Goal: Task Accomplishment & Management: Manage account settings

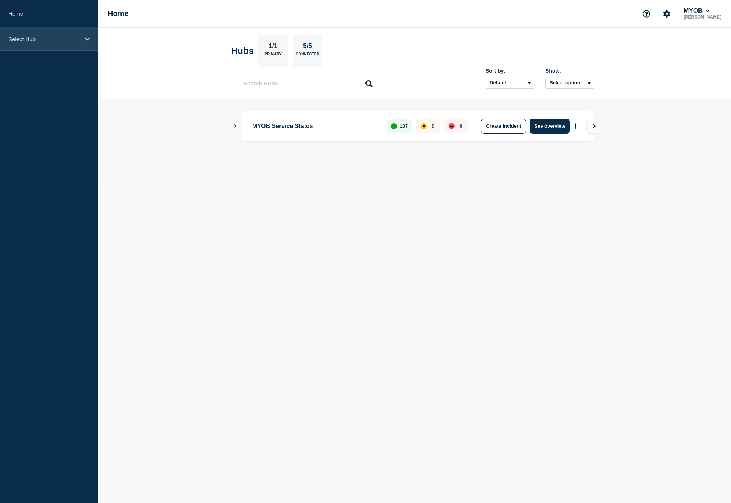
click at [41, 37] on p "Select Hub" at bounding box center [44, 39] width 72 height 6
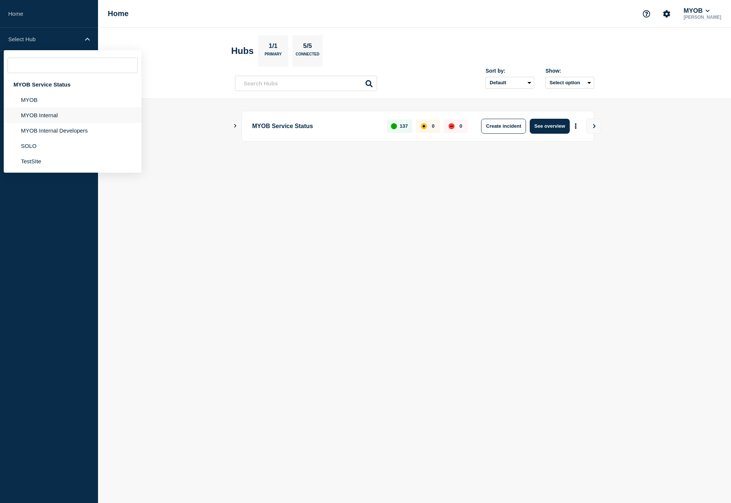
click at [43, 122] on li "MYOB Internal" at bounding box center [73, 114] width 138 height 15
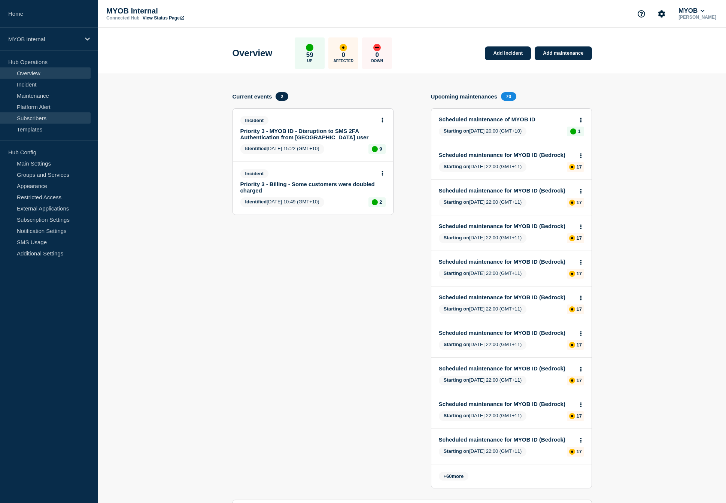
click at [36, 119] on link "Subscribers" at bounding box center [45, 117] width 91 height 11
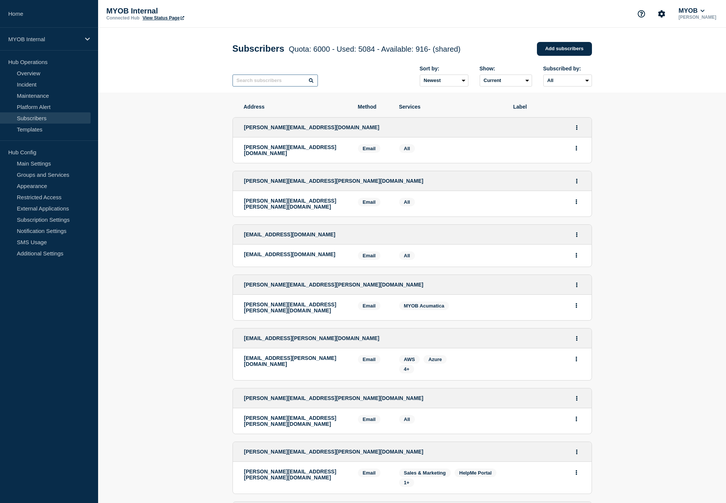
click at [283, 83] on input "text" at bounding box center [274, 80] width 85 height 12
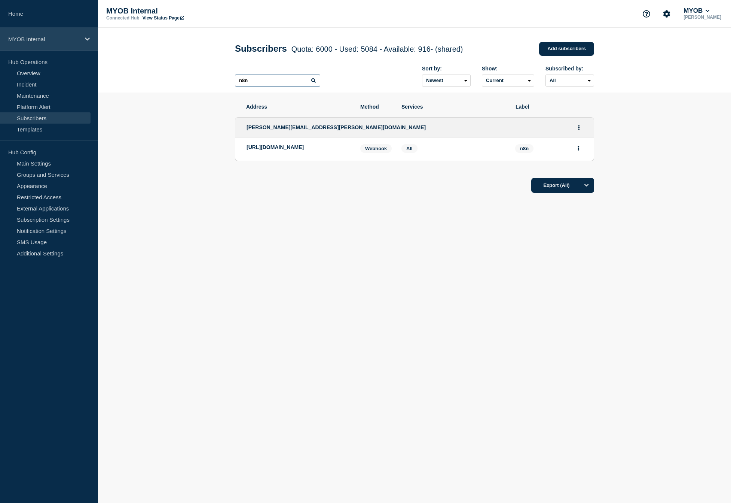
type input "n8n"
click at [60, 43] on div "MYOB Internal" at bounding box center [49, 39] width 98 height 23
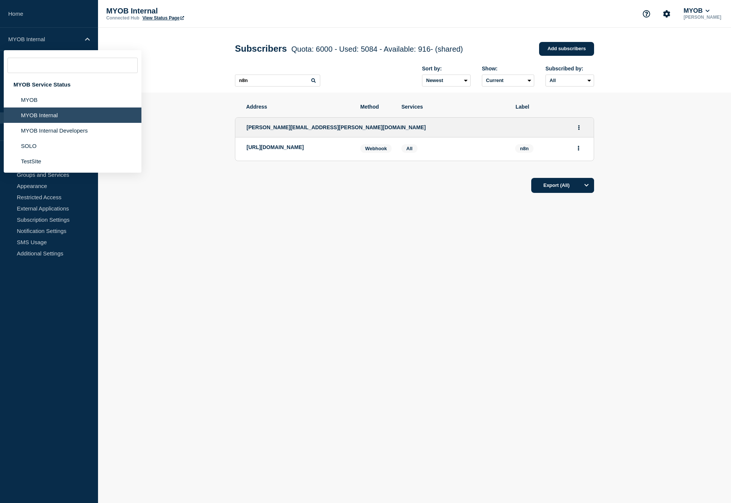
click at [424, 276] on body "Home MYOB Internal MYOB Service Status MYOB MYOB Internal MYOB Internal Develop…" at bounding box center [365, 251] width 731 height 503
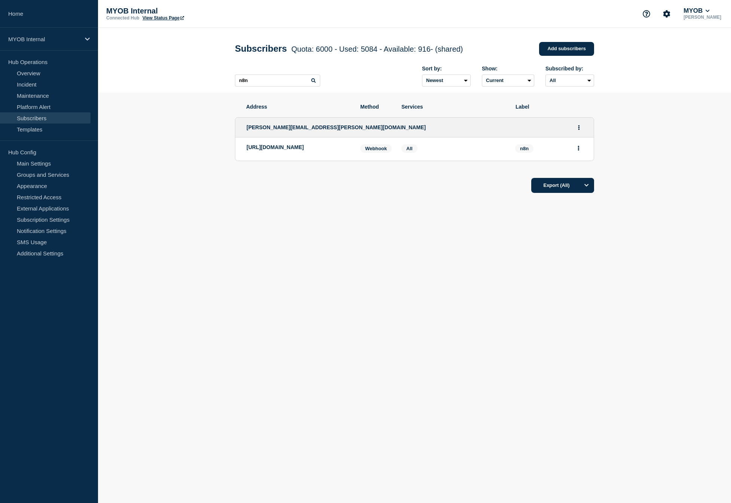
drag, startPoint x: 347, startPoint y: 158, endPoint x: 241, endPoint y: 148, distance: 106.7
click at [241, 148] on li "[URL][DOMAIN_NAME] Webhook Webhook: [URL][DOMAIN_NAME] n8n Services: All n8n" at bounding box center [414, 148] width 359 height 23
copy p "[URL][DOMAIN_NAME]"
click at [348, 224] on div "Address Method Services Label [PERSON_NAME][EMAIL_ADDRESS][PERSON_NAME][DOMAIN_…" at bounding box center [414, 170] width 359 height 157
click at [577, 152] on button "Actions" at bounding box center [578, 148] width 9 height 12
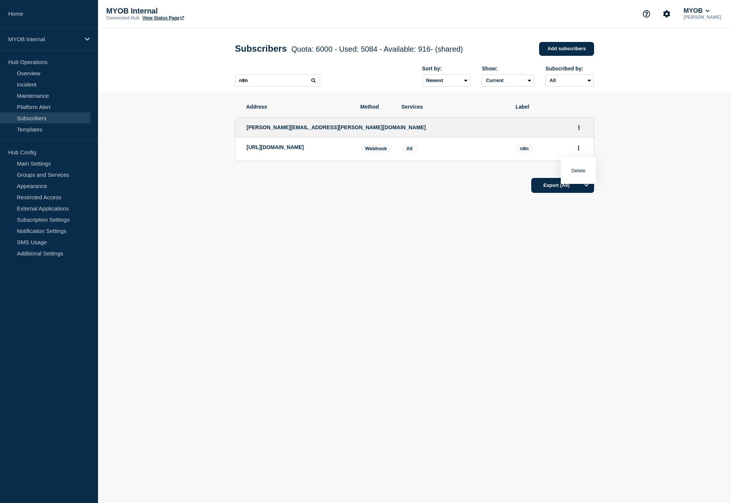
click at [576, 173] on button "Delete" at bounding box center [579, 171] width 14 height 6
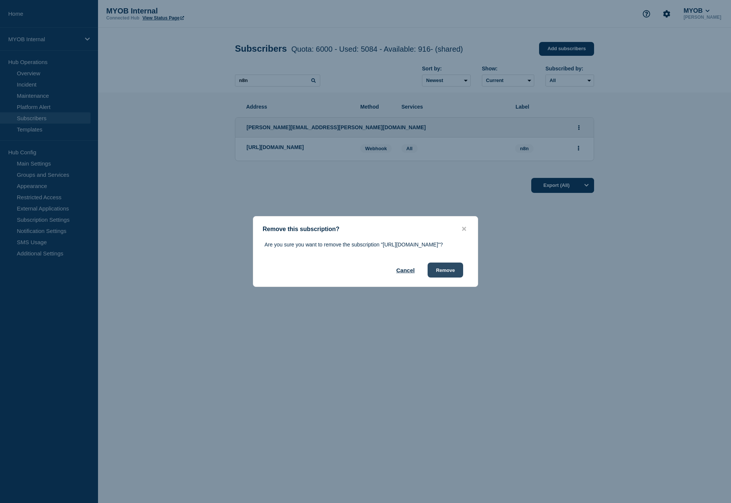
click at [452, 274] on button "Remove" at bounding box center [446, 269] width 36 height 15
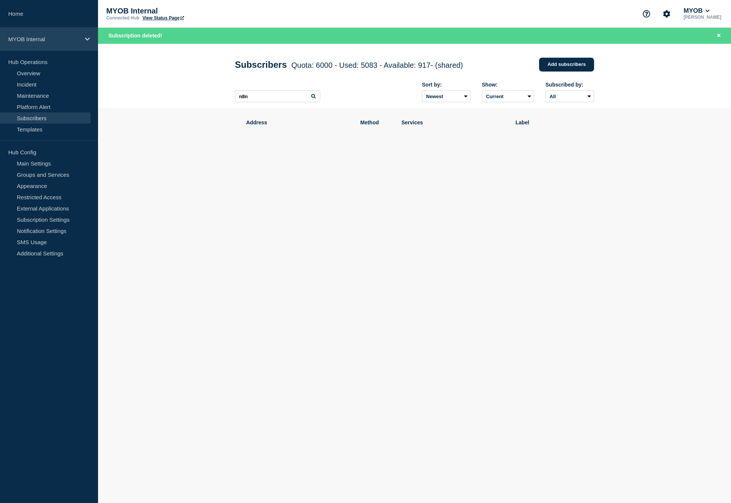
click at [56, 43] on div "MYOB Internal" at bounding box center [49, 39] width 98 height 23
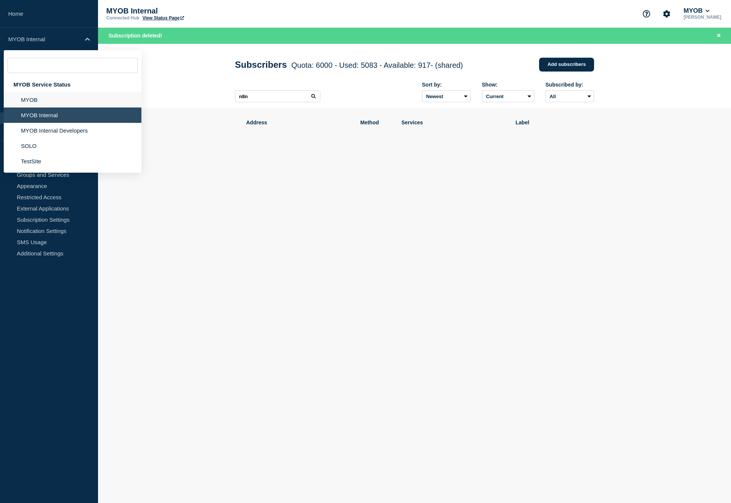
click at [36, 103] on li "MYOB" at bounding box center [73, 99] width 138 height 15
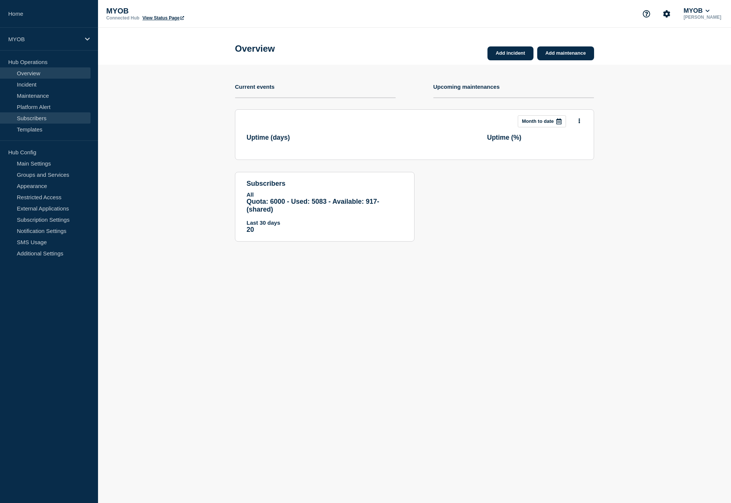
click at [36, 115] on link "Subscribers" at bounding box center [45, 117] width 91 height 11
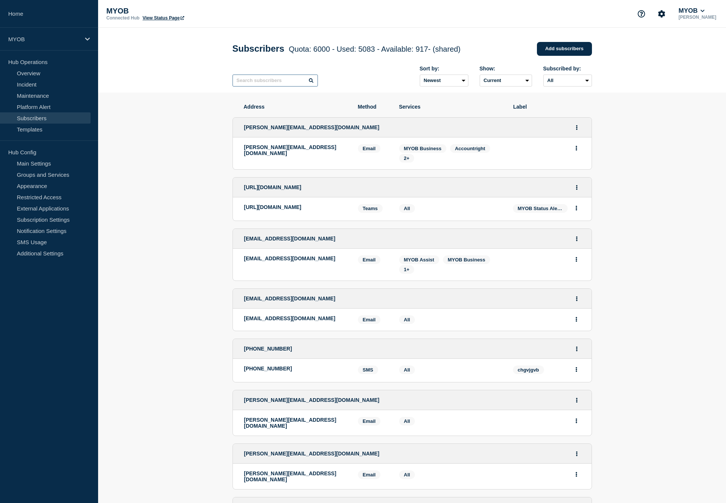
click at [276, 86] on input "text" at bounding box center [274, 80] width 85 height 12
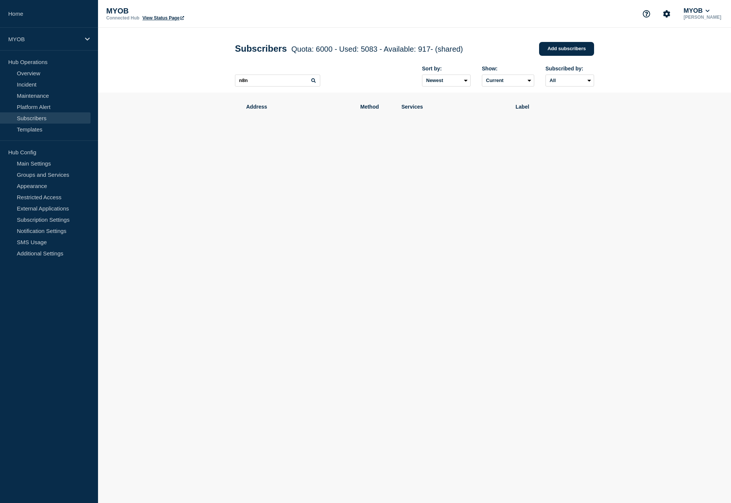
drag, startPoint x: 301, startPoint y: 227, endPoint x: 277, endPoint y: 222, distance: 25.3
click at [301, 227] on body "Home MYOB Hub Operations Overview Incident Maintenance Platform Alert Subscribe…" at bounding box center [365, 251] width 731 height 503
click at [381, 175] on div "Address Method Services Label" at bounding box center [414, 141] width 359 height 98
click at [49, 121] on link "Subscribers" at bounding box center [45, 117] width 91 height 11
click at [241, 80] on input "n8n" at bounding box center [277, 80] width 85 height 12
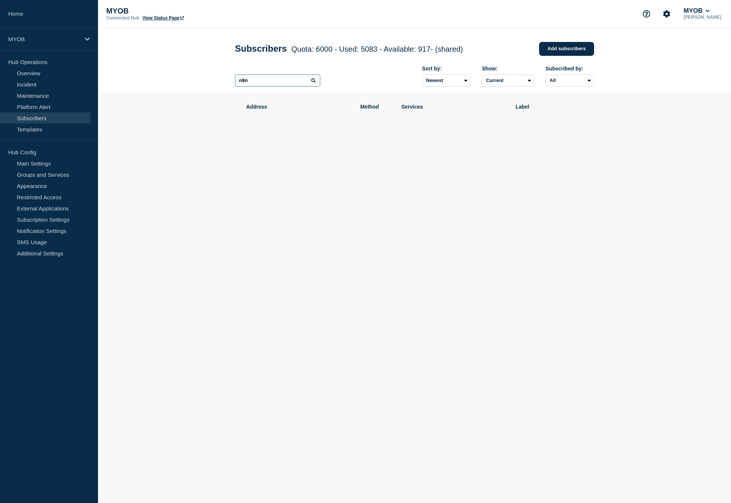
click at [243, 80] on input "n8n" at bounding box center [277, 80] width 85 height 12
paste input "[URL][DOMAIN_NAME]"
type input "[URL][DOMAIN_NAME]"
click at [424, 208] on body "Home MYOB Hub Operations Overview Incident Maintenance Platform Alert Subscribe…" at bounding box center [365, 251] width 731 height 503
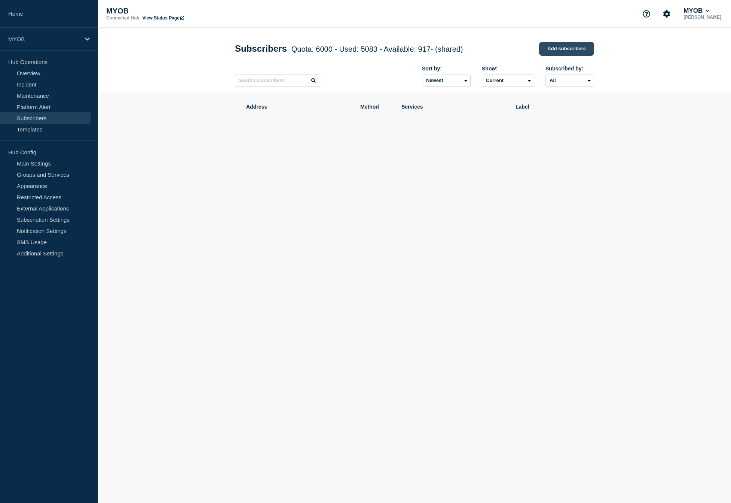
click at [559, 52] on link "Add subscribers" at bounding box center [566, 49] width 55 height 14
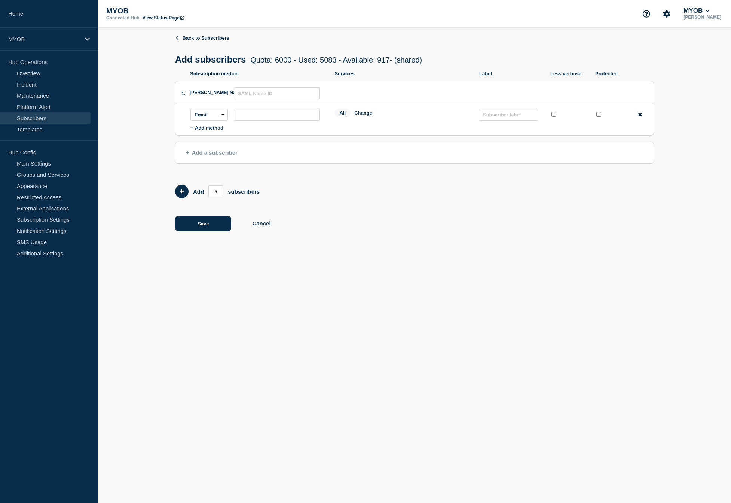
click at [208, 125] on li "Subscription method: Email SMS Webhook Slack Teams Address: Services: All Chang…" at bounding box center [422, 114] width 463 height 21
click at [213, 116] on select "Email SMS Webhook Slack Teams" at bounding box center [209, 115] width 37 height 12
select select "webhook"
click at [191, 113] on select "Email SMS Webhook Slack Teams" at bounding box center [209, 115] width 37 height 12
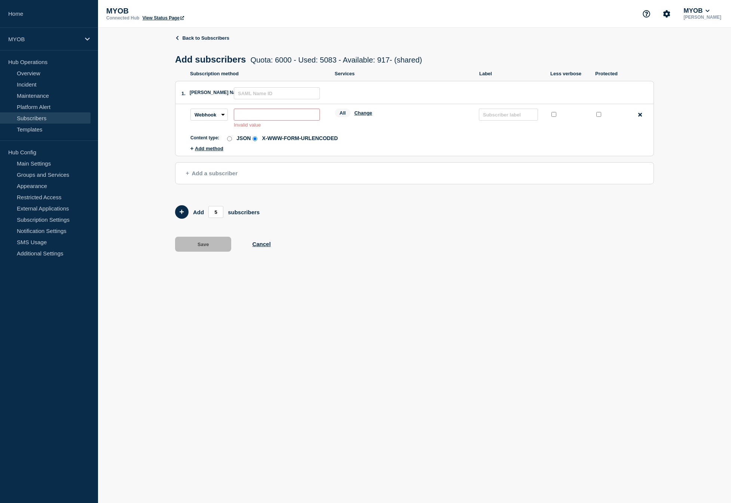
click at [278, 115] on input "subscription-address" at bounding box center [277, 115] width 86 height 12
paste input "[URL][DOMAIN_NAME]"
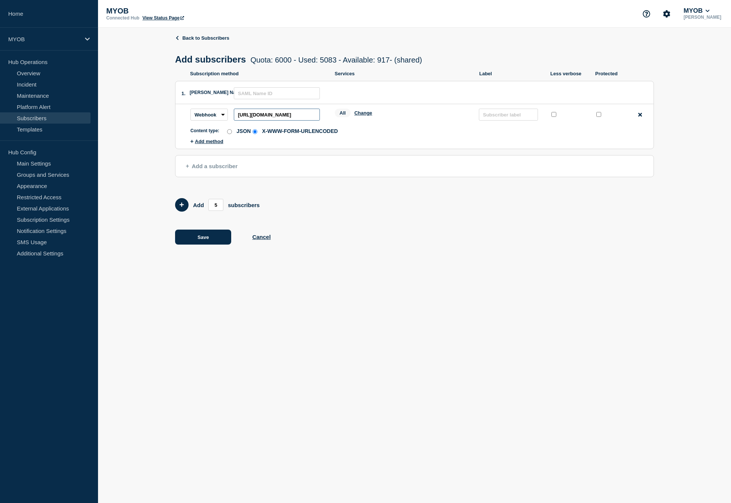
scroll to position [0, 107]
type input "[URL][DOMAIN_NAME]"
click at [428, 316] on body "Home MYOB Hub Operations Overview Incident Maintenance Platform Alert Subscribe…" at bounding box center [365, 251] width 731 height 503
click at [262, 240] on button "Cancel" at bounding box center [261, 237] width 18 height 6
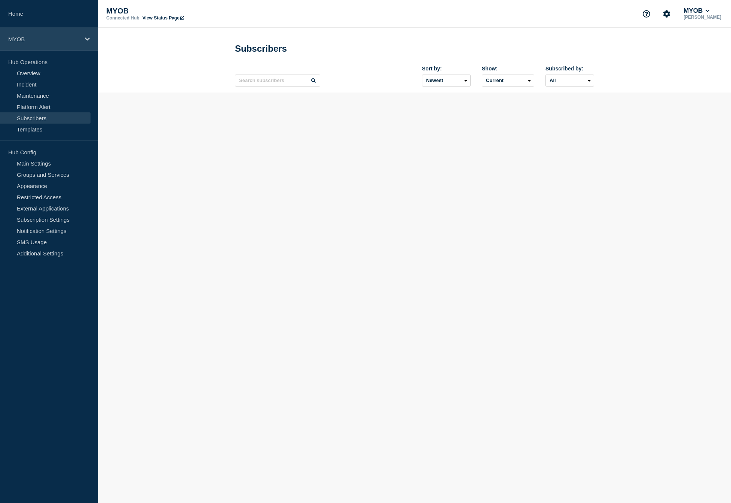
click at [38, 46] on div "MYOB" at bounding box center [49, 39] width 98 height 23
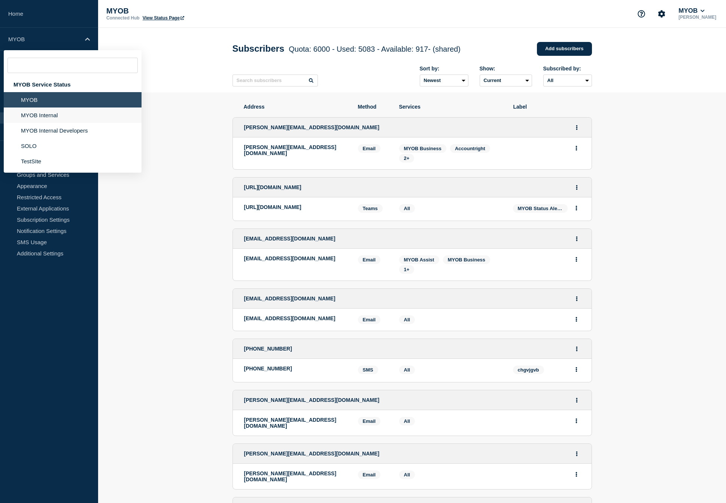
click at [45, 116] on li "MYOB Internal" at bounding box center [73, 114] width 138 height 15
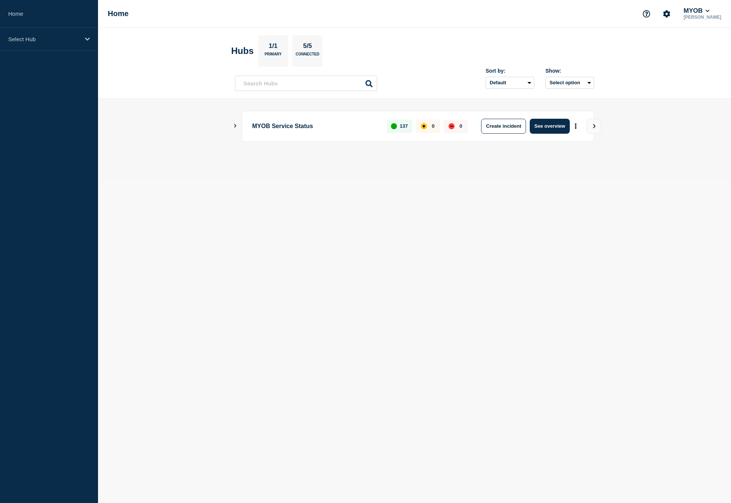
click at [232, 125] on main "MYOB Service Status 137 0 0 Create incident See overview" at bounding box center [414, 139] width 633 height 80
click at [60, 39] on p "Select Hub" at bounding box center [44, 39] width 72 height 6
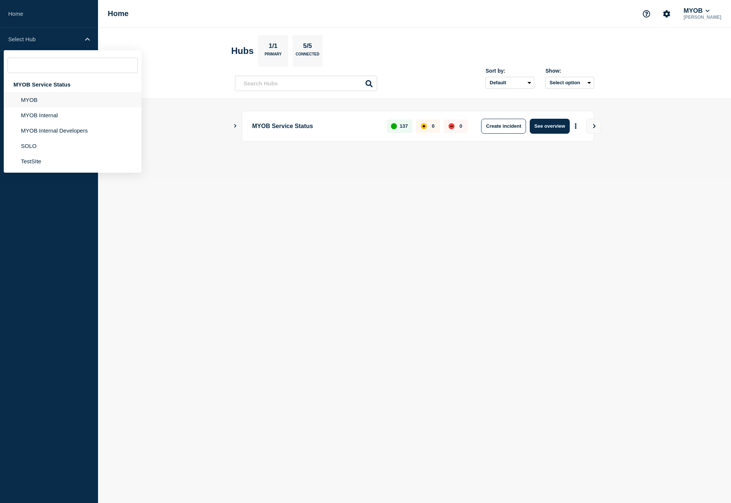
click at [43, 99] on li "MYOB" at bounding box center [73, 99] width 138 height 15
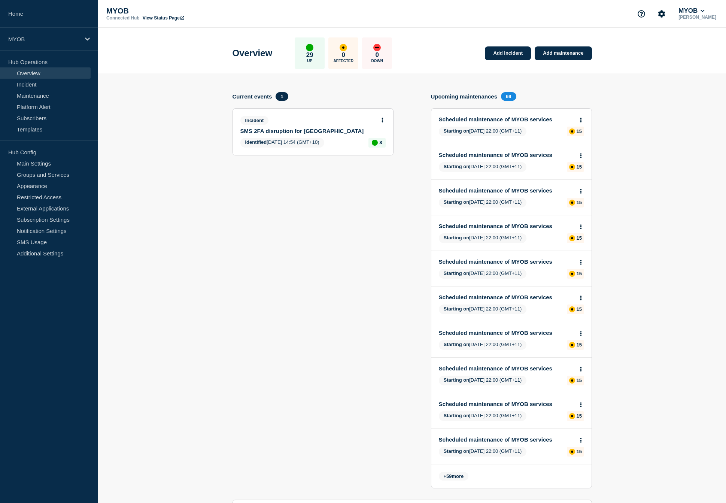
click at [155, 19] on link "View Status Page" at bounding box center [164, 17] width 42 height 5
click at [250, 267] on section "Current events 1 Incident SMS 2FA disruption for Malaysia Identified [DATE] 14:…" at bounding box center [312, 295] width 161 height 407
click at [54, 121] on link "Subscribers" at bounding box center [45, 117] width 91 height 11
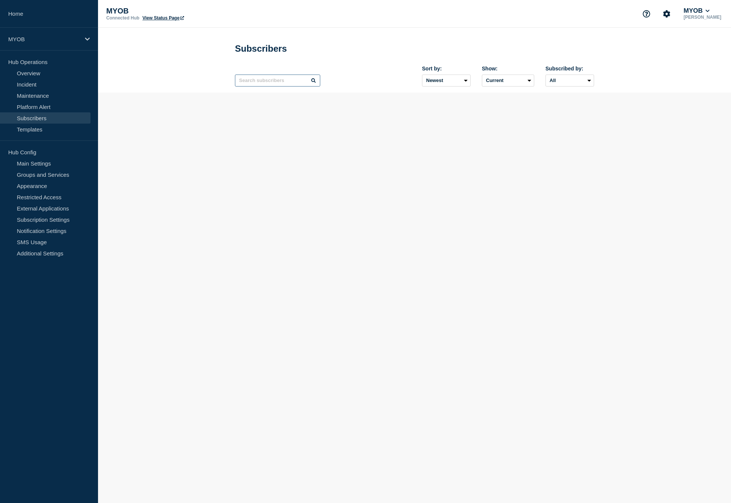
click at [268, 83] on input "text" at bounding box center [277, 80] width 85 height 12
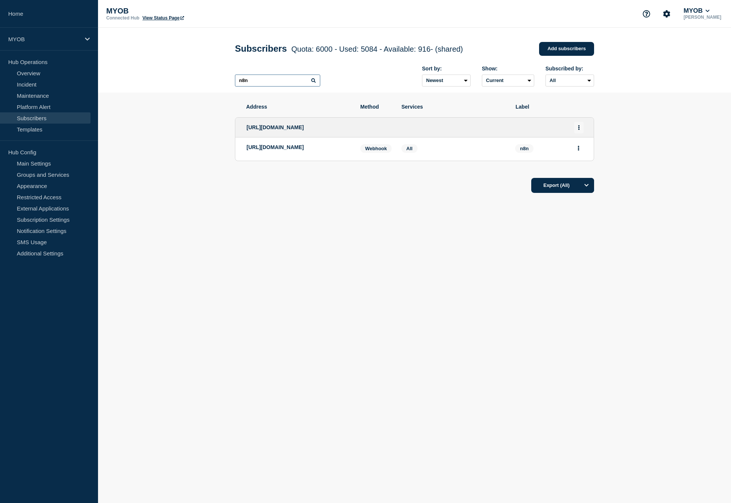
type input "n8n"
click at [579, 130] on icon "Actions" at bounding box center [579, 127] width 1 height 5
click at [582, 162] on button "Delete" at bounding box center [579, 160] width 14 height 6
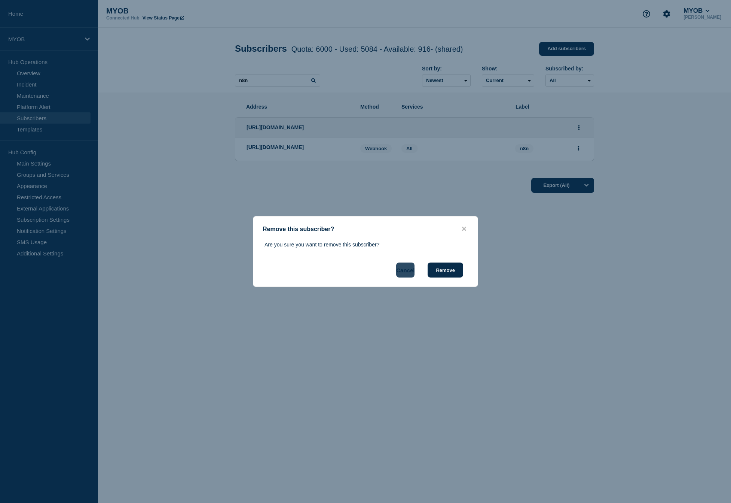
click at [407, 271] on button "Cancel" at bounding box center [405, 269] width 18 height 15
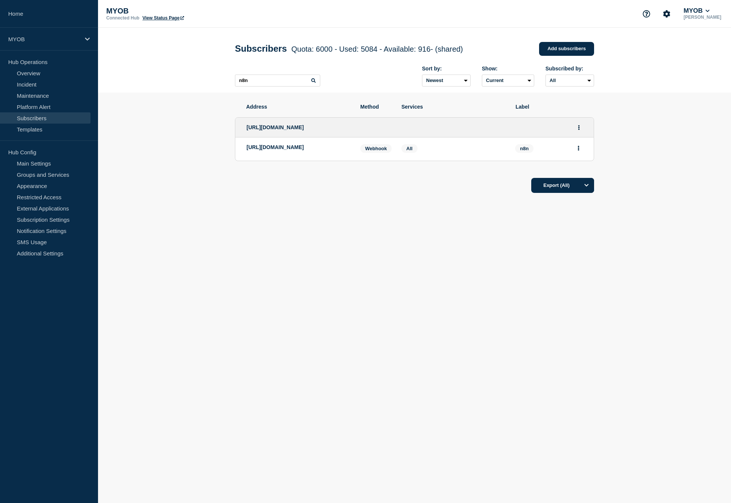
drag, startPoint x: 353, startPoint y: 322, endPoint x: 359, endPoint y: 255, distance: 67.7
click at [353, 322] on body "Home MYOB Hub Operations Overview Incident Maintenance Platform Alert Subscribe…" at bounding box center [365, 251] width 731 height 503
click at [355, 244] on div "Address Method Services Label [URL][DOMAIN_NAME] [URL][DOMAIN_NAME] Webhook Web…" at bounding box center [414, 170] width 359 height 157
click at [577, 152] on button "Actions" at bounding box center [578, 148] width 9 height 12
click at [375, 210] on div "Address Method Services Label [URL][DOMAIN_NAME] [URL][DOMAIN_NAME] Webhook Web…" at bounding box center [414, 170] width 359 height 157
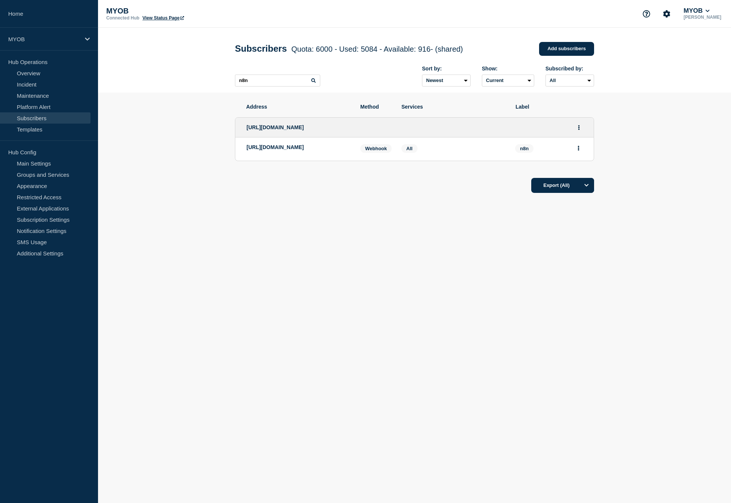
click at [266, 161] on li "[URL][DOMAIN_NAME] Webhook Webhook: [URL][DOMAIN_NAME] n8n Services: All n8n" at bounding box center [414, 148] width 359 height 23
drag, startPoint x: 279, startPoint y: 230, endPoint x: 264, endPoint y: 207, distance: 27.6
click at [278, 229] on div "Address Method Services Label [URL][DOMAIN_NAME] [URL][DOMAIN_NAME] Webhook Web…" at bounding box center [414, 170] width 359 height 157
click at [30, 127] on link "Templates" at bounding box center [45, 129] width 91 height 11
click at [44, 118] on link "Subscribers" at bounding box center [45, 117] width 91 height 11
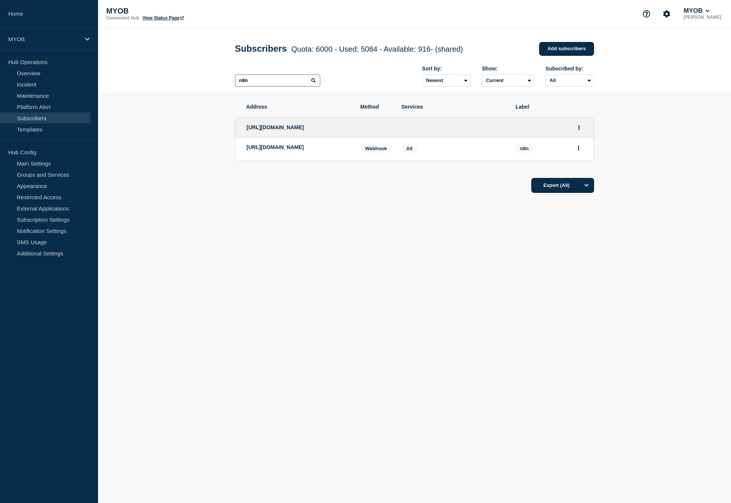
click at [301, 79] on input "n8n" at bounding box center [277, 80] width 85 height 12
click at [290, 82] on input "n8n" at bounding box center [277, 80] width 85 height 12
click at [289, 82] on input "n8n" at bounding box center [277, 80] width 85 height 12
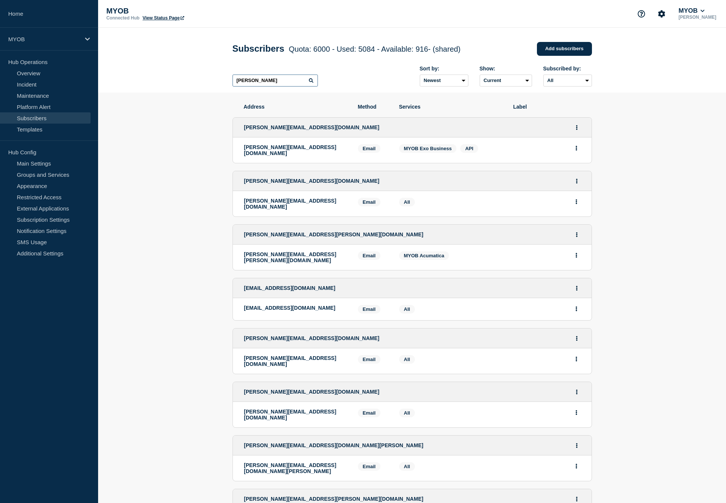
click at [242, 82] on input "[PERSON_NAME]" at bounding box center [274, 80] width 85 height 12
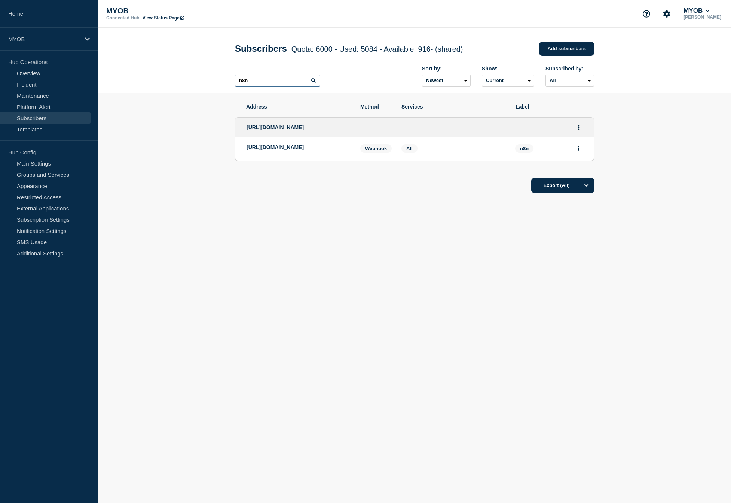
type input "n8n"
click at [442, 261] on main "Subscribers Quota: 6000 - Used: 5084 - Available: 916 - (shared) Quota Used Ava…" at bounding box center [414, 144] width 633 height 233
